Goal: Complete application form: Complete application form

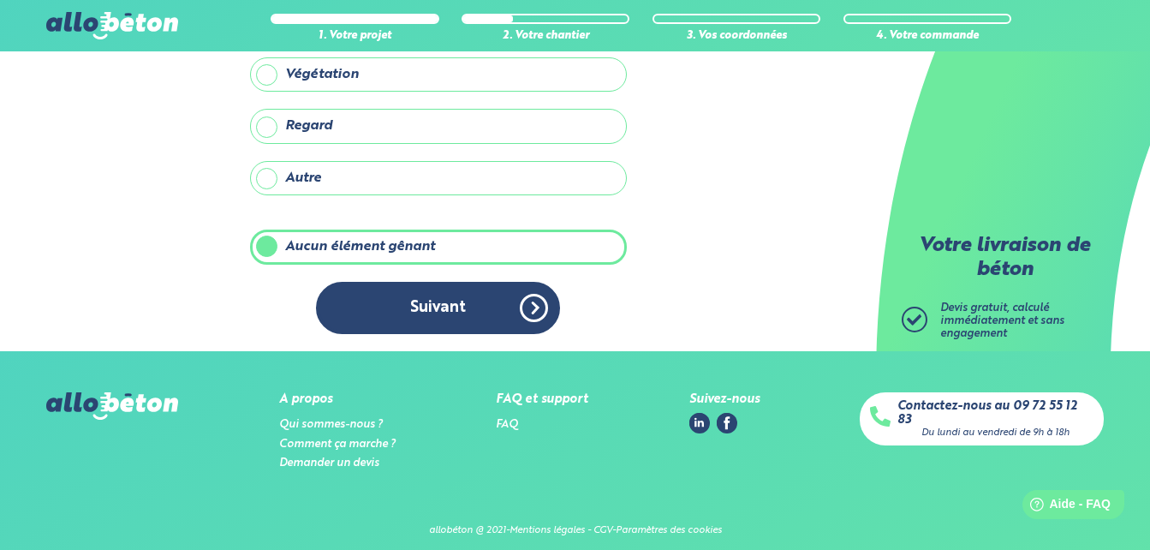
scroll to position [269, 0]
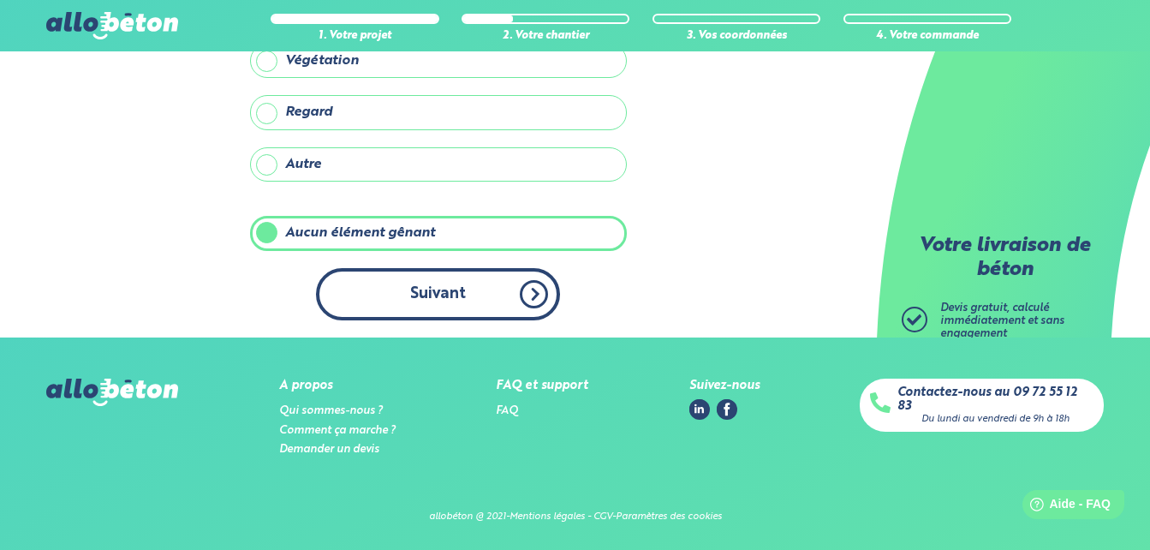
click at [440, 297] on button "Suivant" at bounding box center [438, 294] width 244 height 52
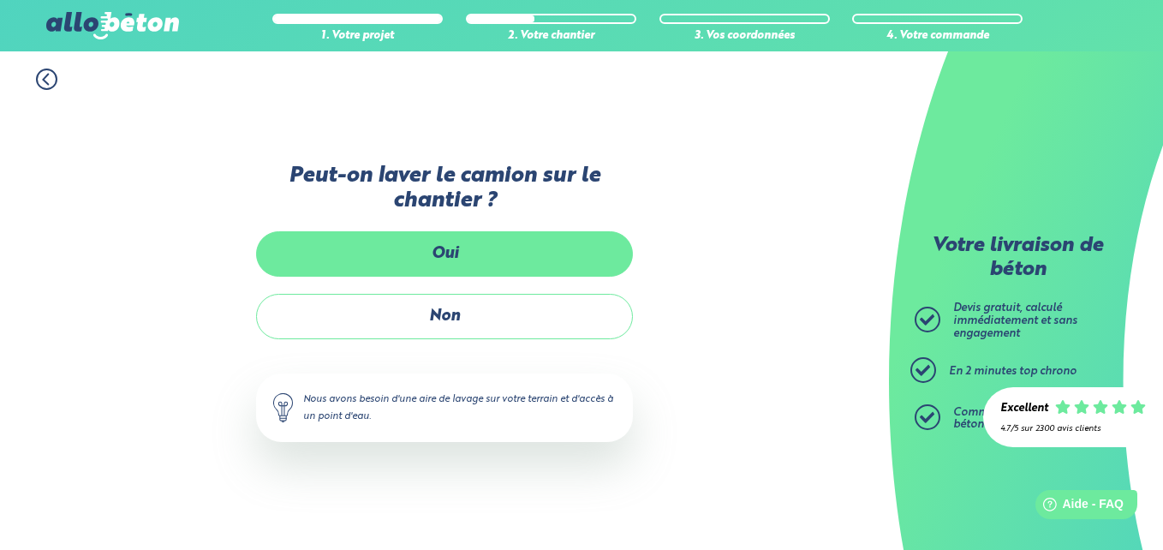
click at [444, 252] on label "Oui" at bounding box center [444, 253] width 377 height 45
click at [0, 0] on input "Oui" at bounding box center [0, 0] width 0 height 0
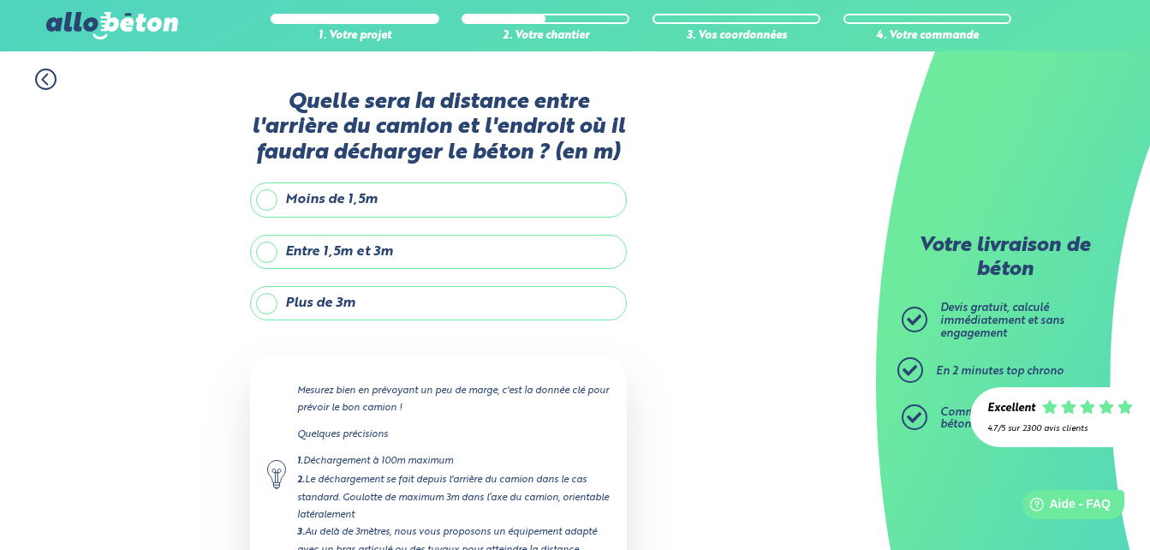
click at [268, 249] on label "Entre 1,5m et 3m" at bounding box center [438, 252] width 377 height 34
click at [0, 0] on input "Entre 1,5m et 3m" at bounding box center [0, 0] width 0 height 0
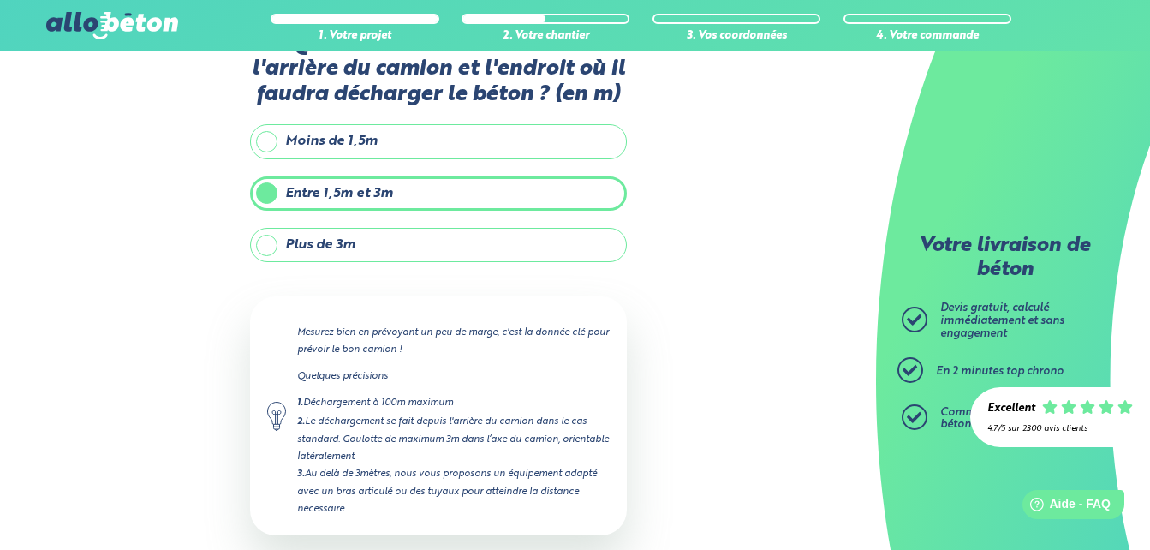
scroll to position [147, 0]
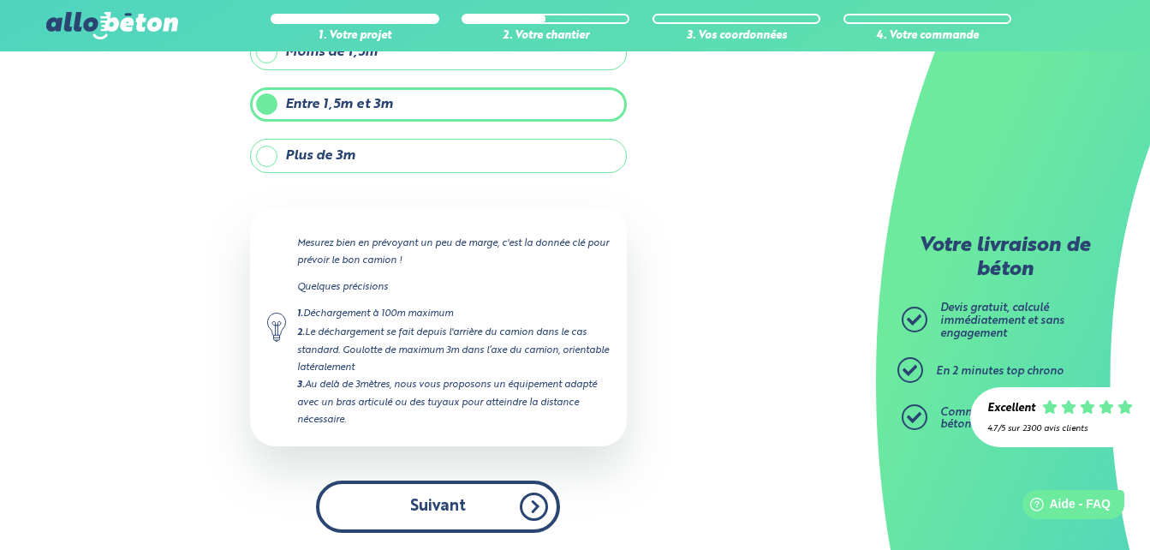
click at [453, 508] on button "Suivant" at bounding box center [438, 506] width 244 height 52
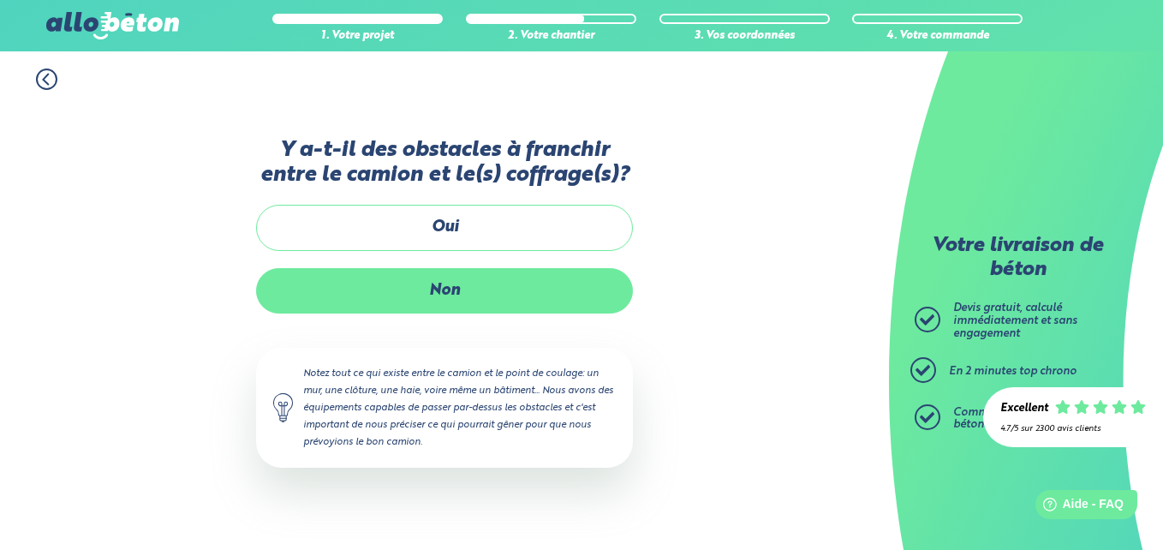
click at [448, 304] on label "Non" at bounding box center [444, 290] width 377 height 45
click at [0, 0] on input "Non" at bounding box center [0, 0] width 0 height 0
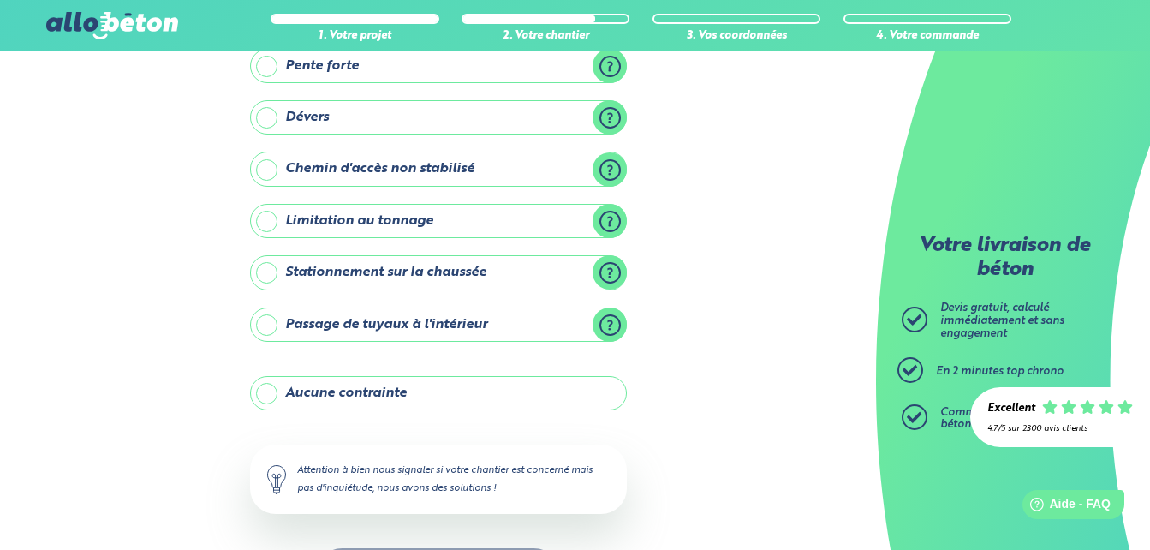
scroll to position [244, 0]
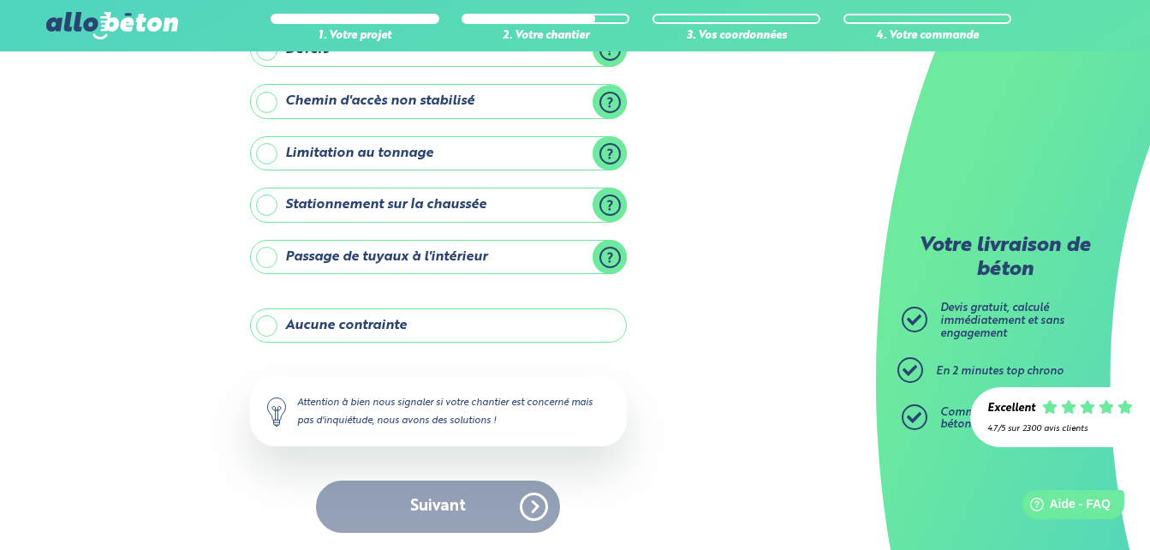
click at [269, 326] on label "Aucune contrainte" at bounding box center [438, 325] width 377 height 34
click at [0, 0] on input "Aucune contrainte" at bounding box center [0, 0] width 0 height 0
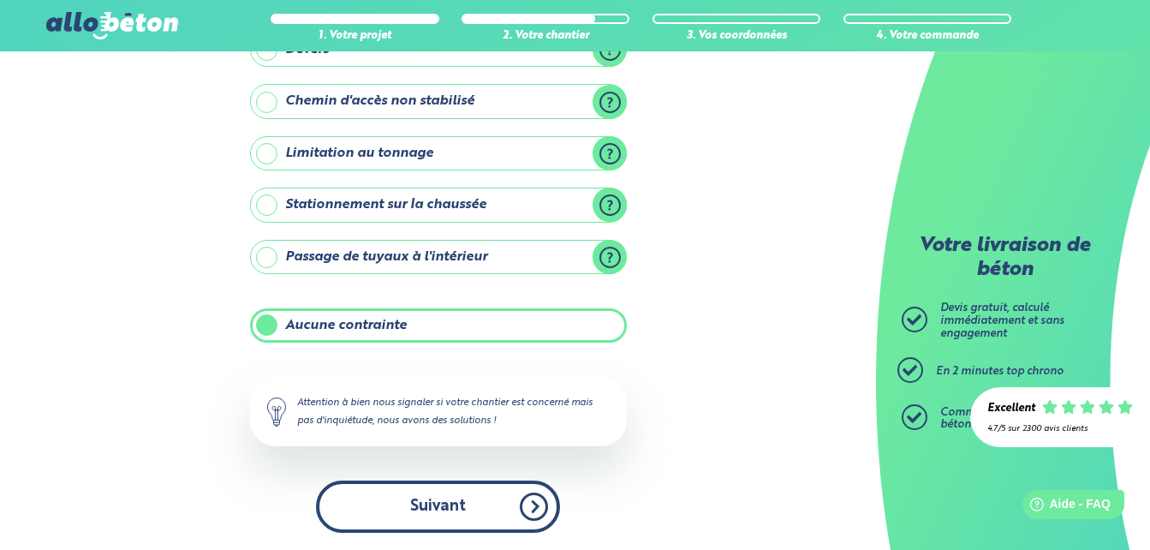
click at [392, 503] on button "Suivant" at bounding box center [438, 506] width 244 height 52
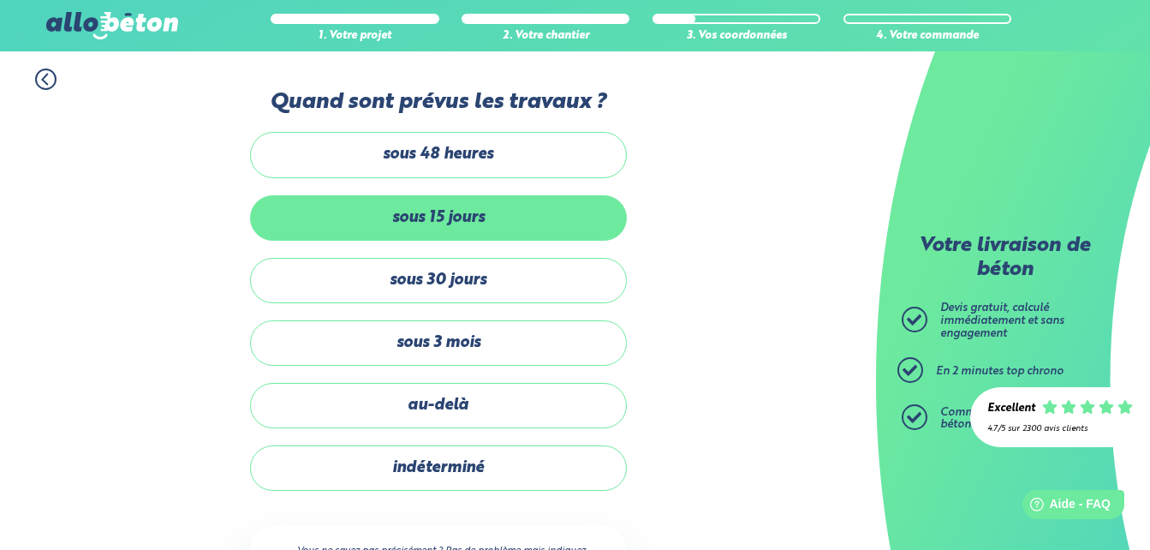
click at [451, 216] on label "sous 15 jours" at bounding box center [438, 217] width 377 height 45
click at [0, 0] on input "sous 15 jours" at bounding box center [0, 0] width 0 height 0
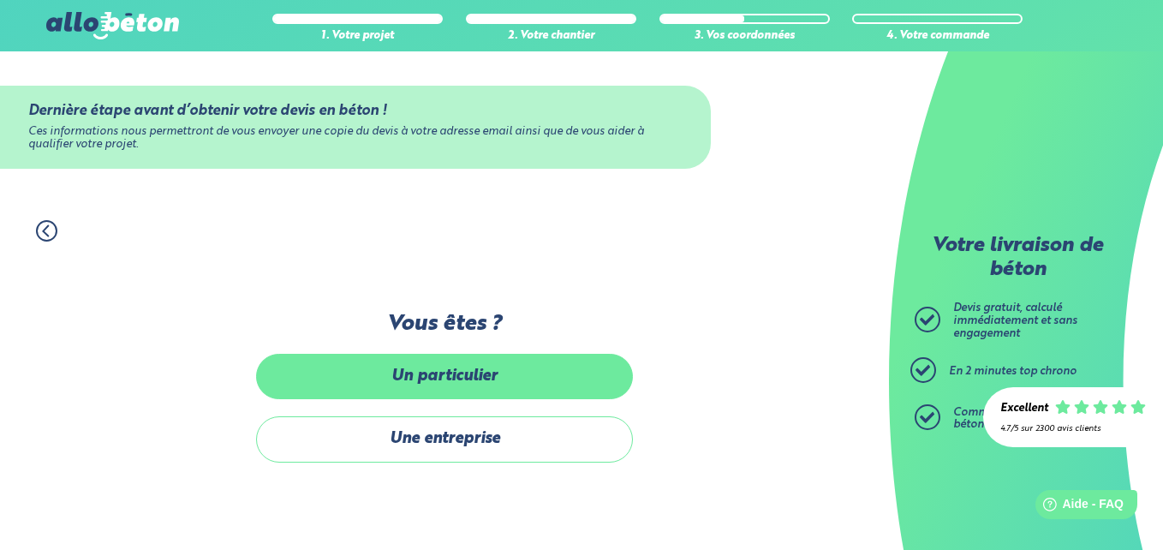
click at [539, 376] on label "Un particulier" at bounding box center [444, 376] width 377 height 45
click at [0, 0] on input "Un particulier" at bounding box center [0, 0] width 0 height 0
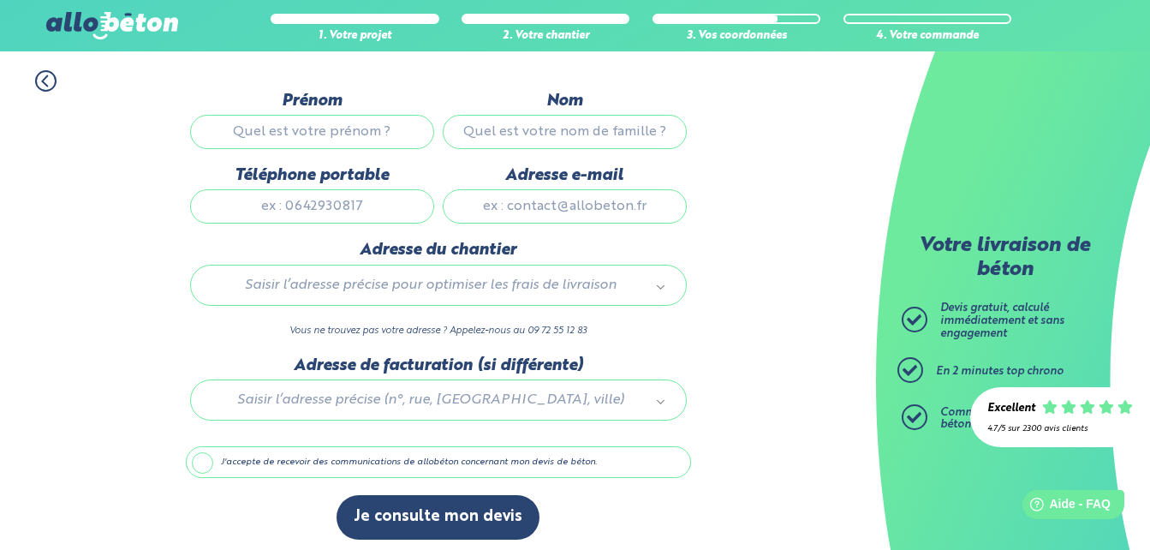
scroll to position [157, 0]
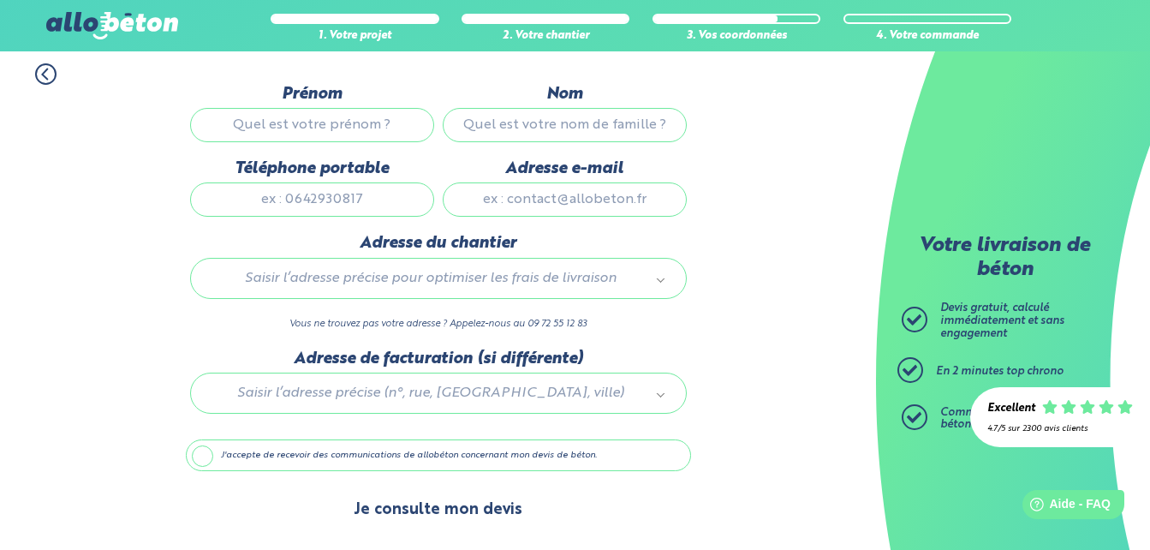
click at [409, 510] on button "Je consulte mon devis" at bounding box center [437, 510] width 203 height 44
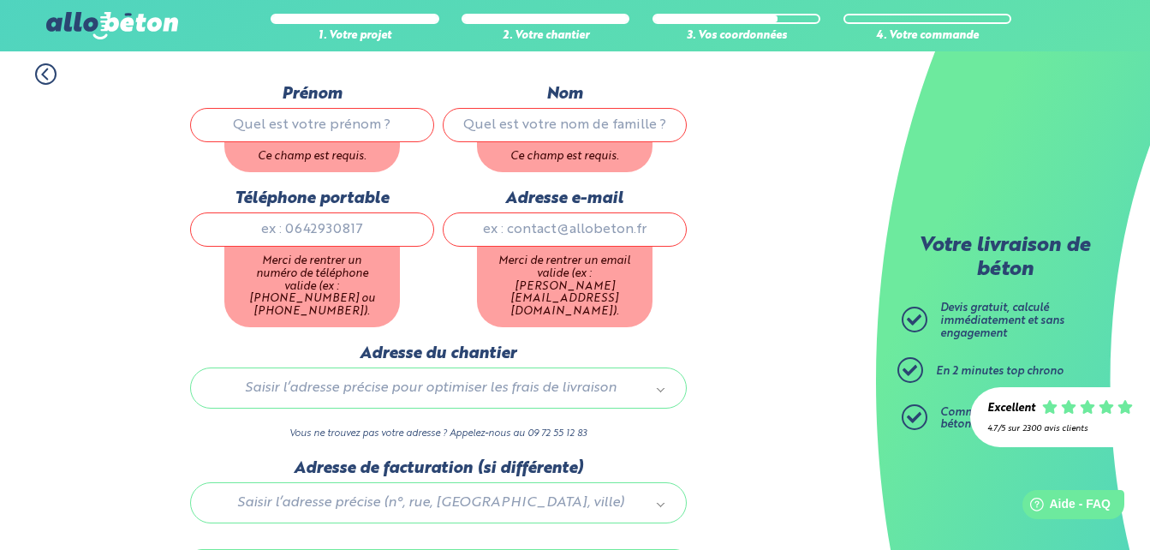
click at [267, 124] on input "Prénom" at bounding box center [312, 125] width 244 height 34
type input "[PERSON_NAME]"
type input "Kuhn"
type input "[EMAIL_ADDRESS][DOMAIN_NAME]"
type input "Chemin Las Puntos"
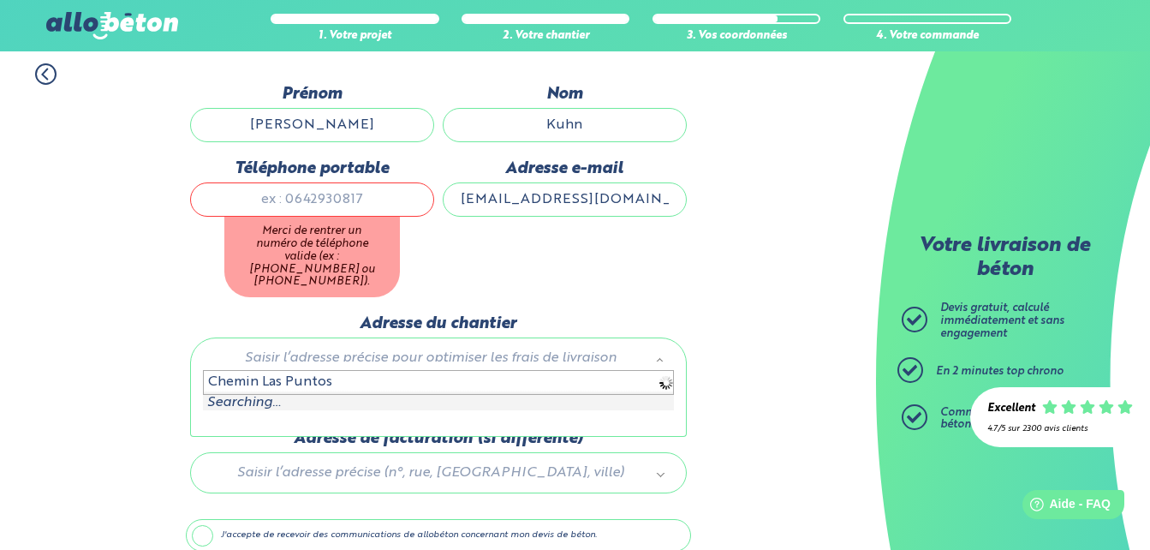
type input "0677725140"
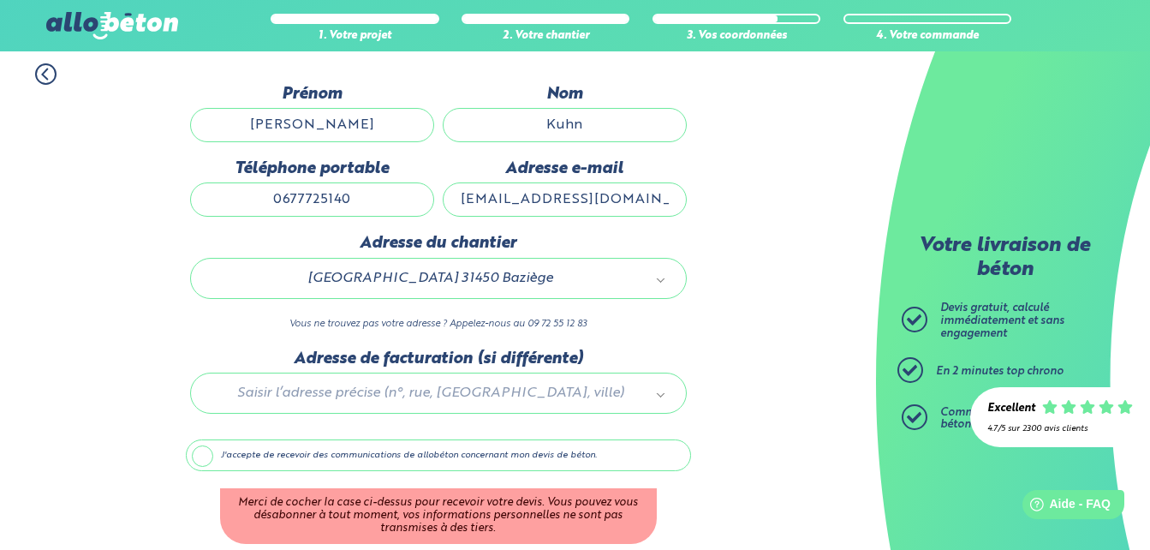
click at [402, 390] on div at bounding box center [438, 389] width 505 height 81
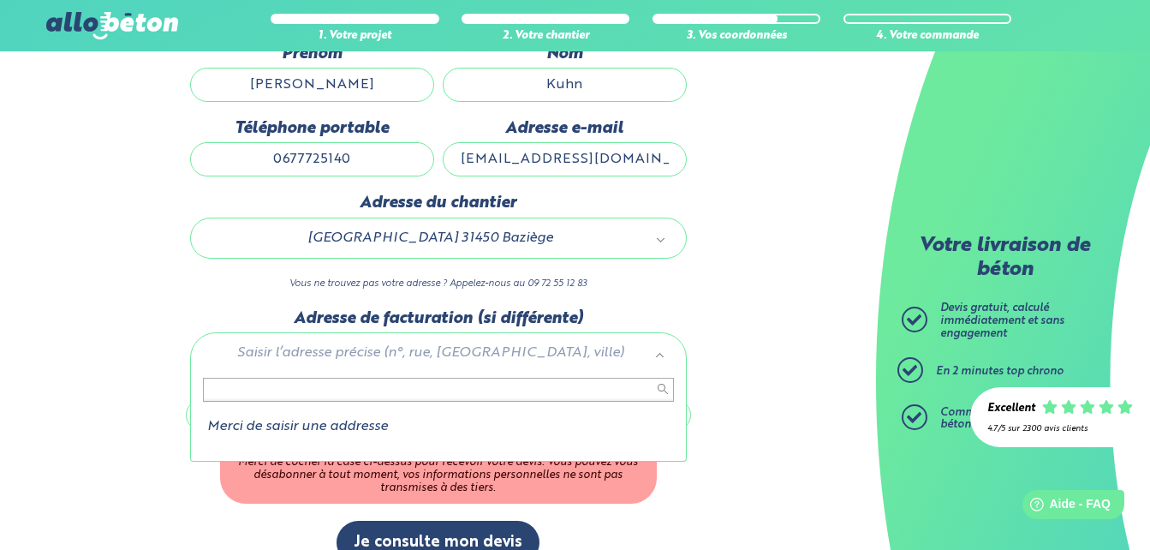
scroll to position [229, 0]
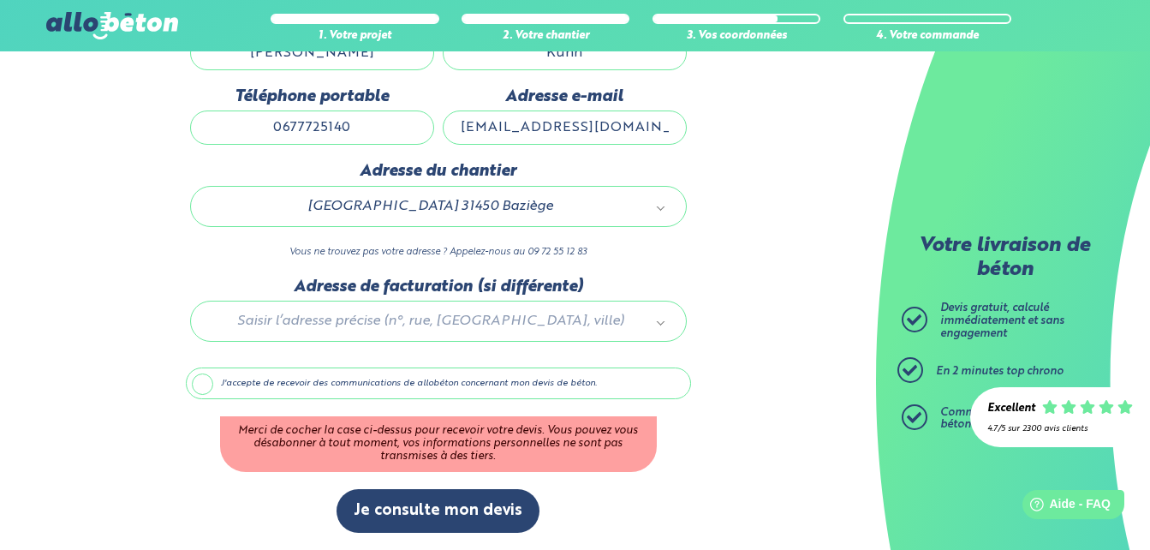
click at [205, 385] on label "J'accepte de recevoir des communications de allobéton concernant mon devis de b…" at bounding box center [438, 383] width 505 height 33
click at [0, 0] on input "J'accepte de recevoir des communications de allobéton concernant mon devis de b…" at bounding box center [0, 0] width 0 height 0
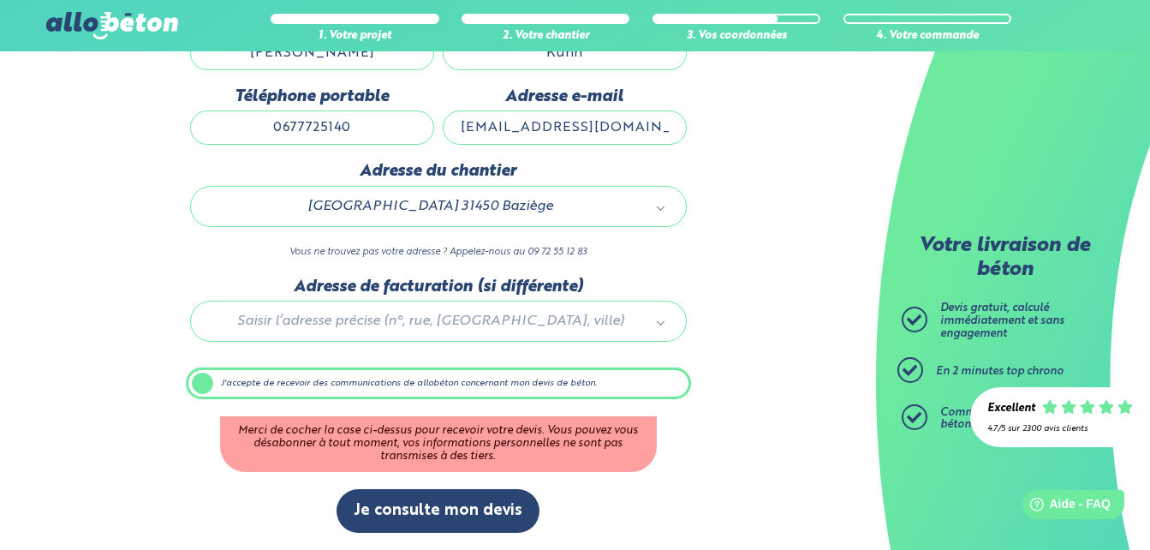
scroll to position [157, 0]
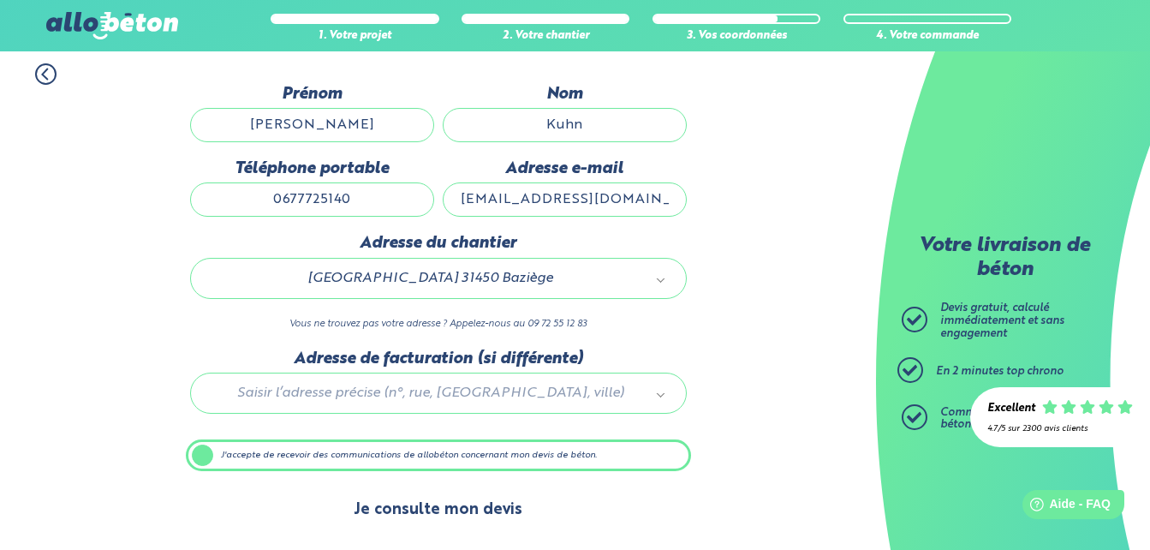
click at [411, 511] on button "Je consulte mon devis" at bounding box center [437, 510] width 203 height 44
